Goal: Information Seeking & Learning: Learn about a topic

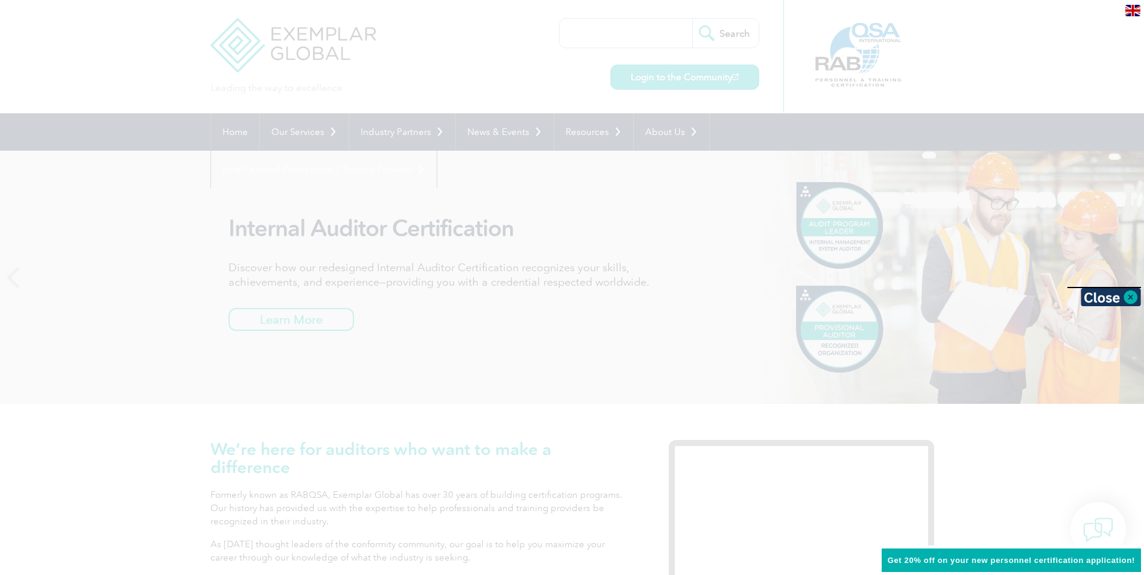
click at [530, 293] on div at bounding box center [572, 287] width 1144 height 575
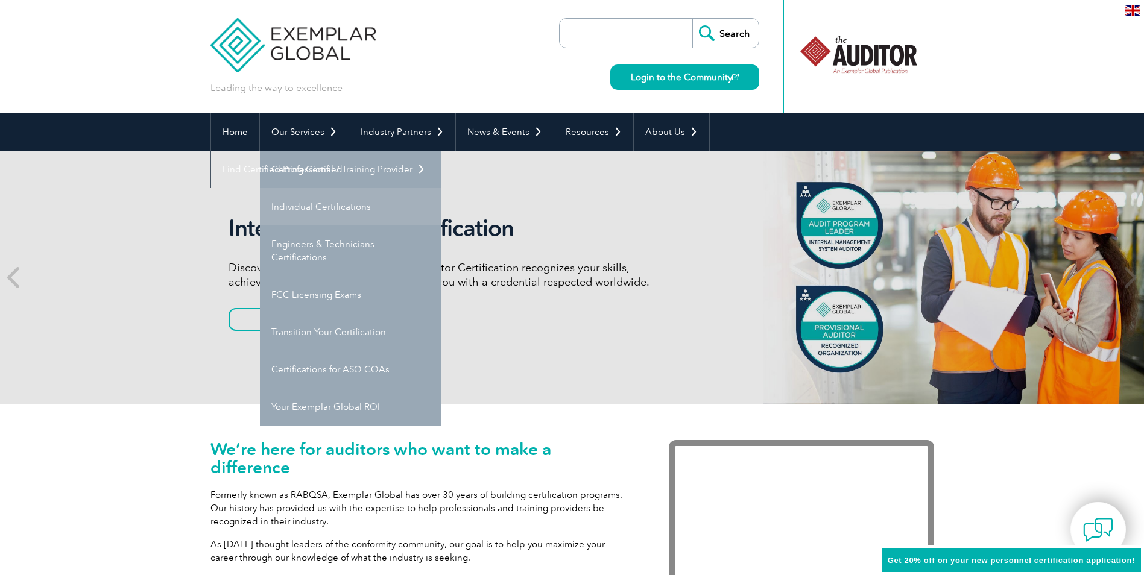
click at [334, 207] on link "Individual Certifications" at bounding box center [350, 206] width 181 height 37
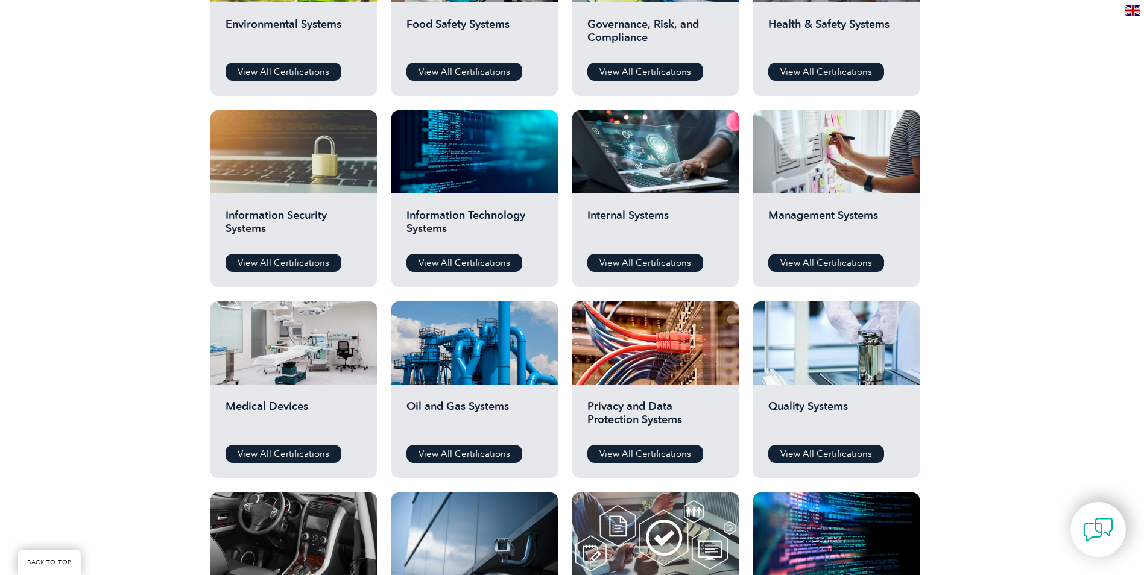
scroll to position [543, 0]
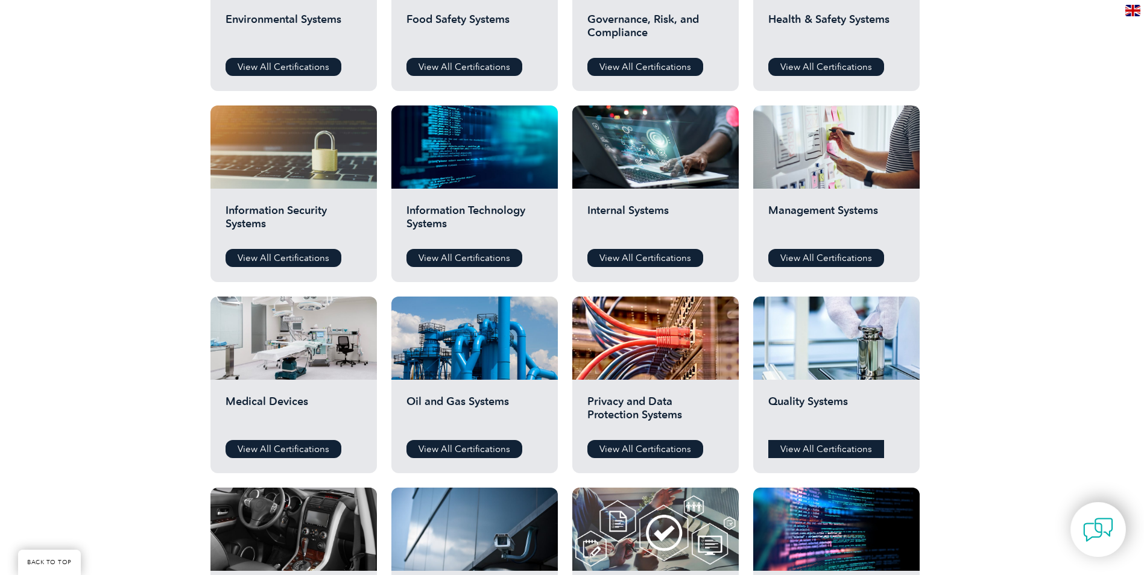
click at [818, 452] on link "View All Certifications" at bounding box center [826, 449] width 116 height 18
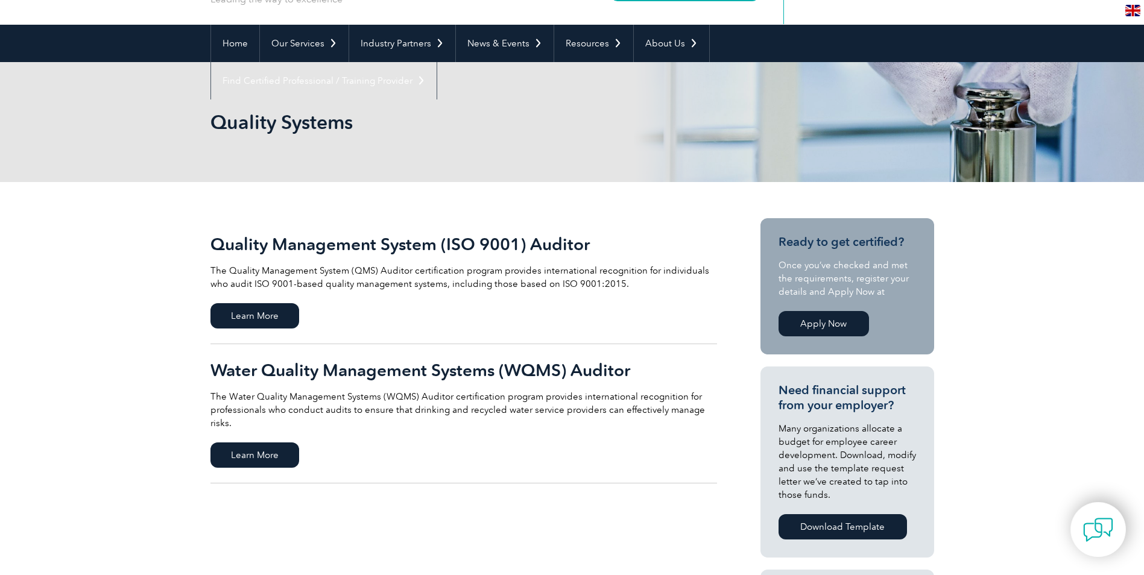
scroll to position [121, 0]
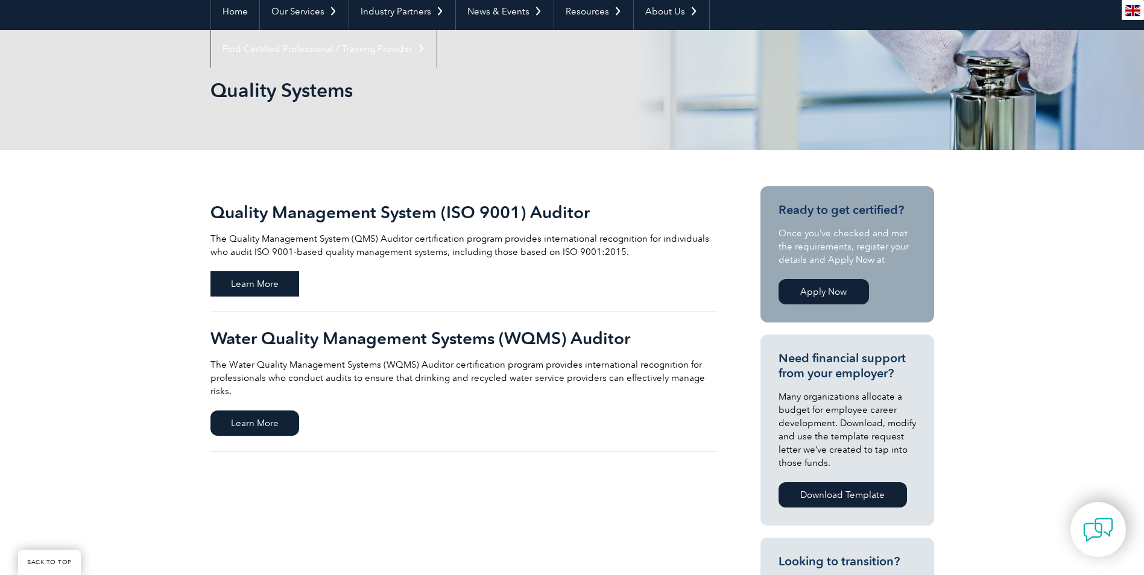
click at [258, 283] on span "Learn More" at bounding box center [255, 283] width 89 height 25
